Goal: Information Seeking & Learning: Learn about a topic

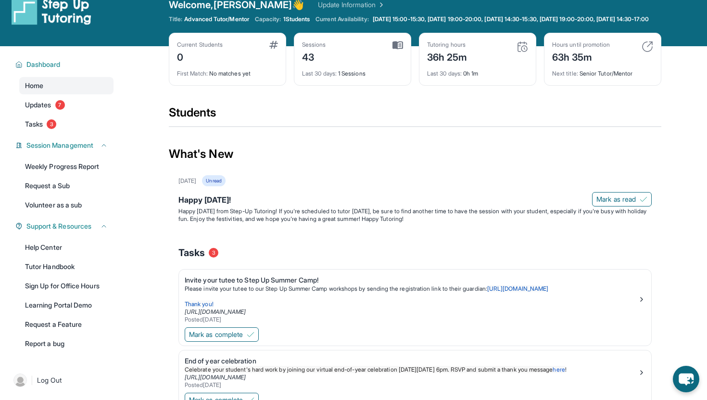
scroll to position [18, 0]
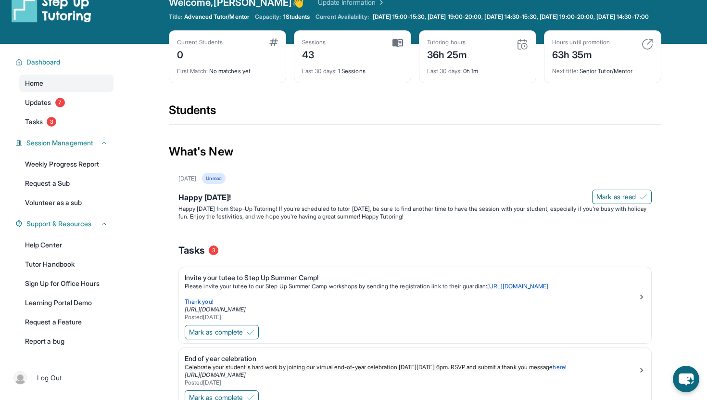
click at [232, 75] on div "First Match : No matches yet" at bounding box center [227, 68] width 101 height 13
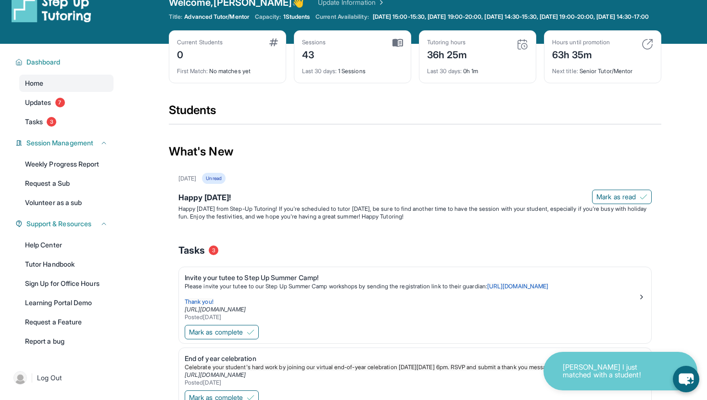
drag, startPoint x: 232, startPoint y: 79, endPoint x: 254, endPoint y: 79, distance: 22.1
click at [244, 75] on div "First Match : No matches yet" at bounding box center [227, 68] width 101 height 13
click at [52, 111] on link "Updates 7" at bounding box center [66, 102] width 94 height 17
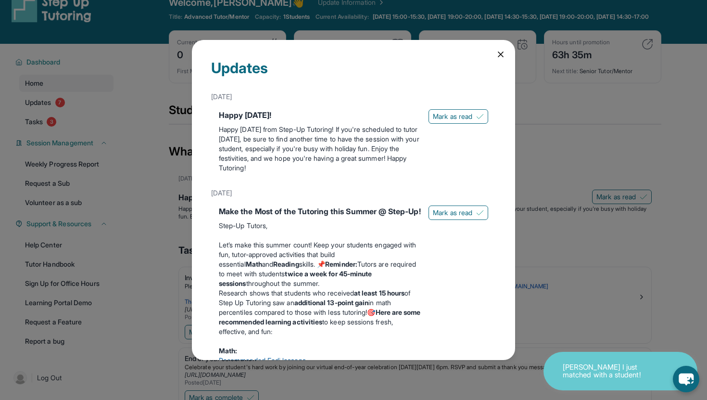
click at [113, 129] on div "Updates [DATE] Happy [DATE]! Happy [DATE] from Step-Up Tutoring! If you're sche…" at bounding box center [353, 200] width 707 height 400
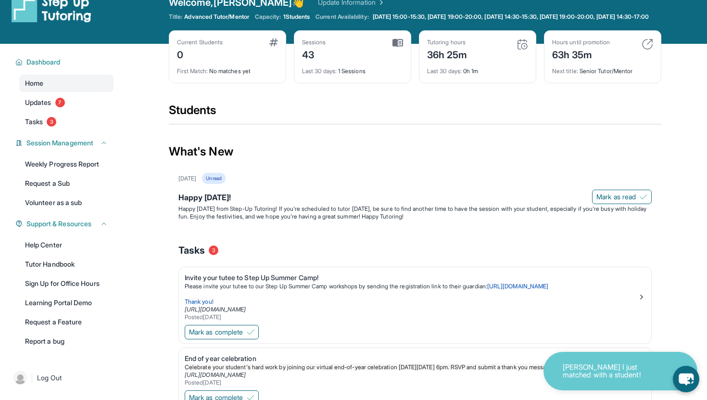
drag, startPoint x: 180, startPoint y: 49, endPoint x: 200, endPoint y: 75, distance: 32.9
click at [191, 62] on div "Current Students 0" at bounding box center [200, 49] width 46 height 23
click at [211, 83] on div "Current Students 0 First Match : No matches yet" at bounding box center [227, 56] width 117 height 53
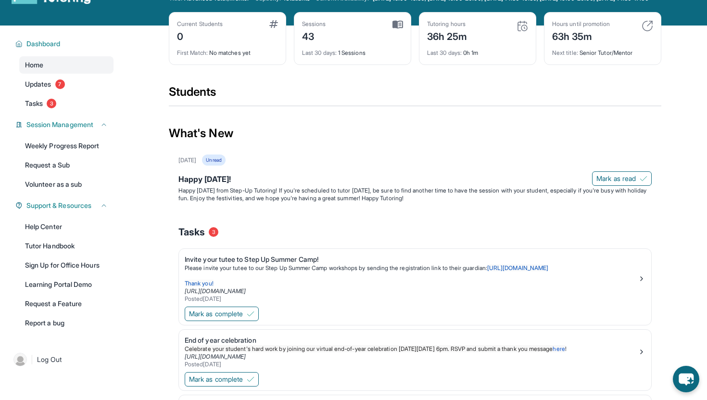
scroll to position [144, 0]
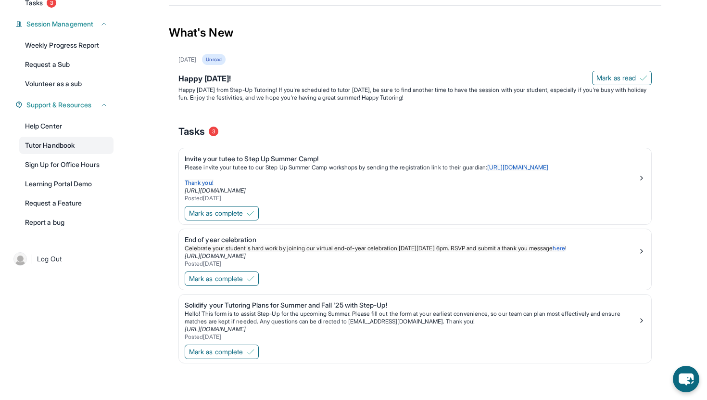
click at [57, 147] on link "Tutor Handbook" at bounding box center [66, 145] width 94 height 17
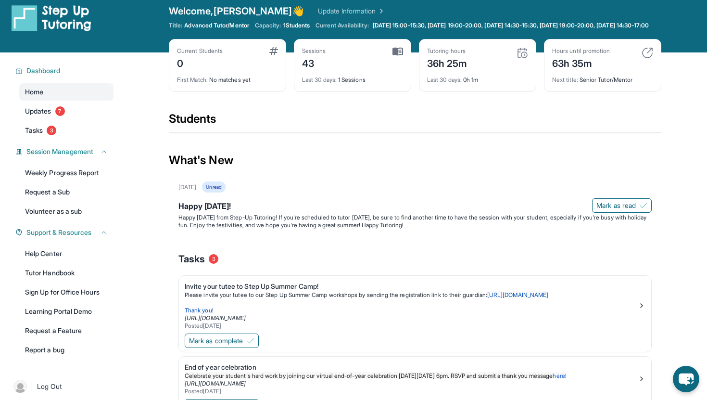
scroll to position [0, 0]
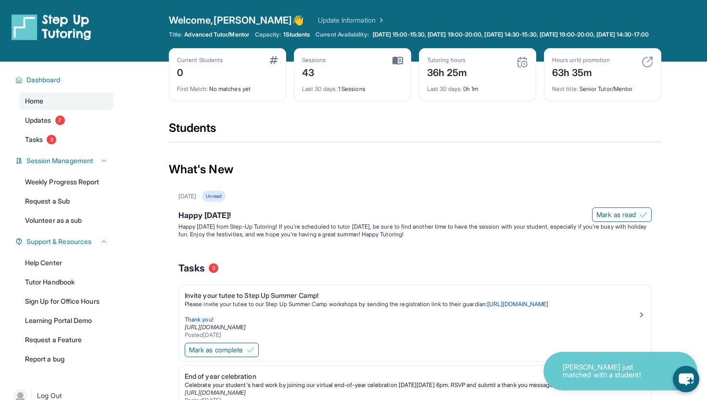
click at [291, 32] on span "1 Students" at bounding box center [296, 35] width 27 height 8
drag, startPoint x: 278, startPoint y: 38, endPoint x: 294, endPoint y: 38, distance: 16.4
click at [280, 38] on div "Capacity: 1 Students" at bounding box center [282, 35] width 55 height 8
click at [275, 63] on div "Current Students 0 First Match : No matches yet" at bounding box center [227, 74] width 117 height 53
